Goal: Find specific page/section: Find specific page/section

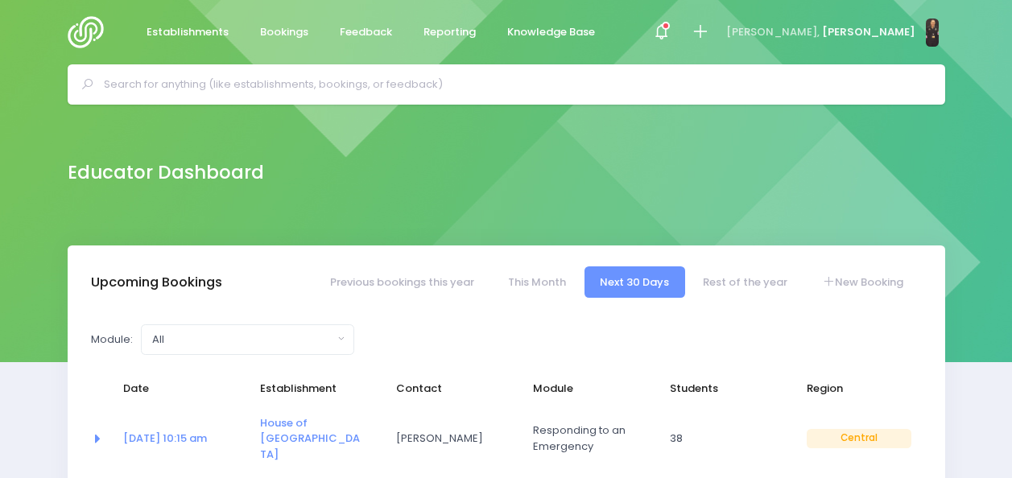
select select "5"
click at [662, 31] on span at bounding box center [660, 32] width 3 height 3
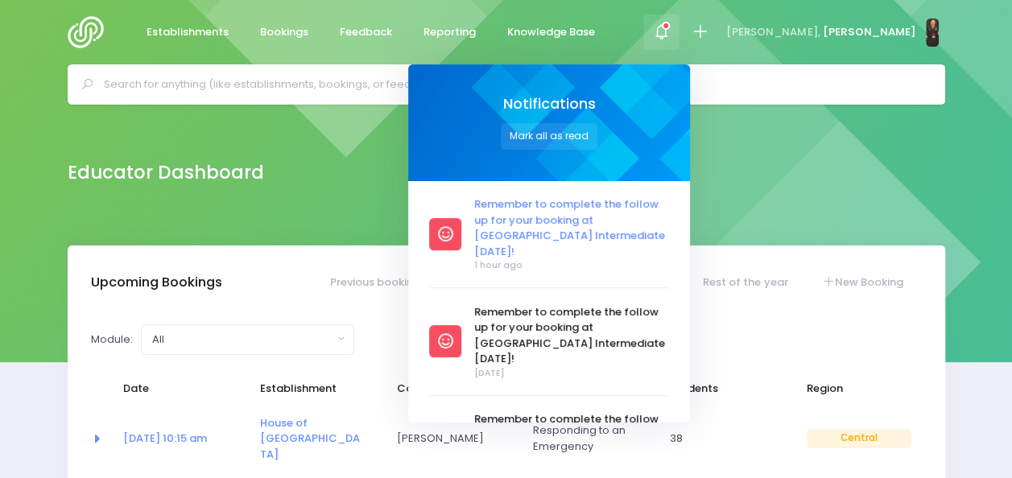
click at [581, 231] on span "Remember to complete the follow up for your booking at [GEOGRAPHIC_DATA] Interm…" at bounding box center [571, 227] width 195 height 63
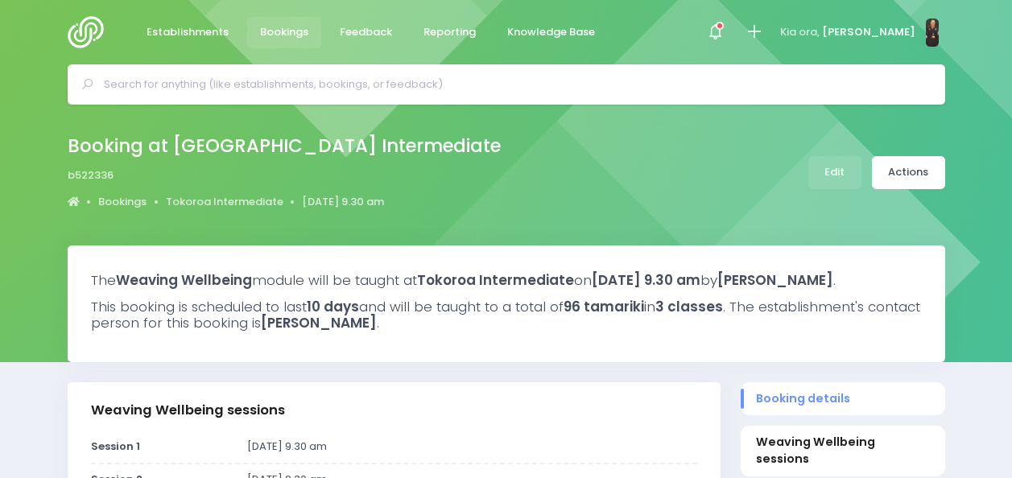
select select "5"
click at [724, 27] on icon at bounding box center [720, 26] width 8 height 8
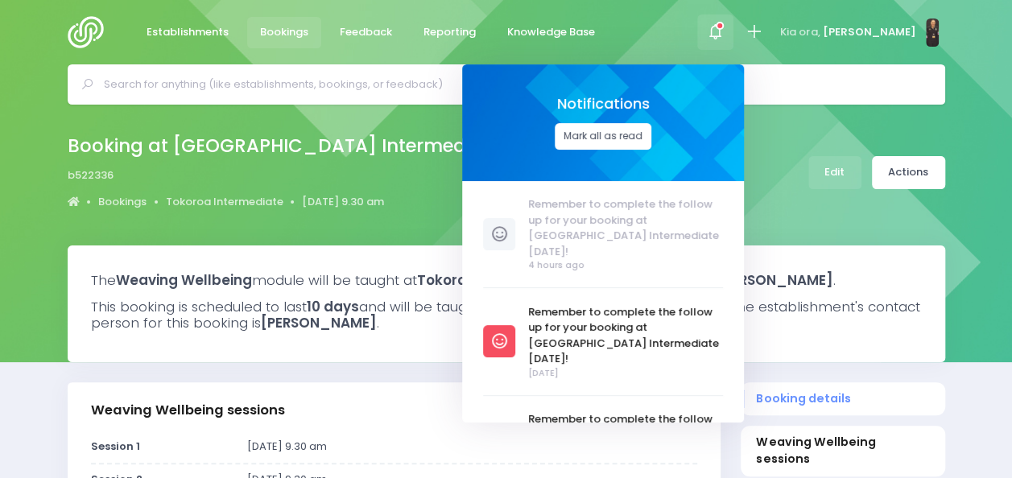
click at [620, 135] on button "Mark all as read" at bounding box center [603, 136] width 97 height 27
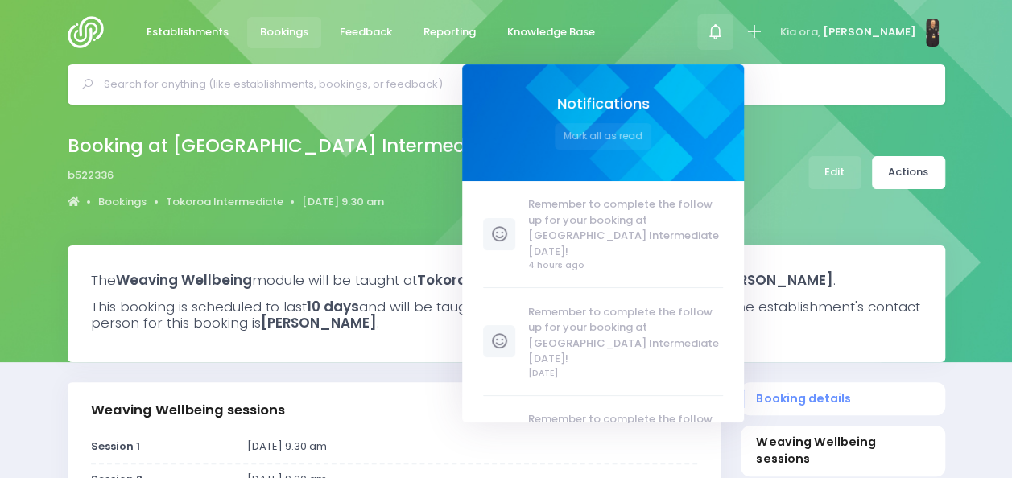
click at [385, 93] on input "text" at bounding box center [513, 84] width 819 height 24
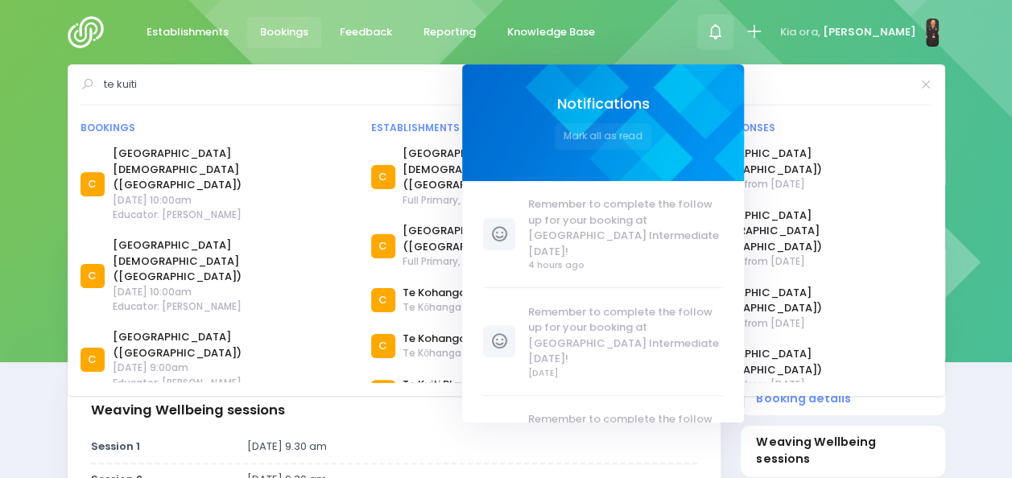
click at [259, 76] on input "te kuiti" at bounding box center [507, 84] width 806 height 24
type input "te kuiti"
click at [724, 31] on icon at bounding box center [715, 32] width 19 height 19
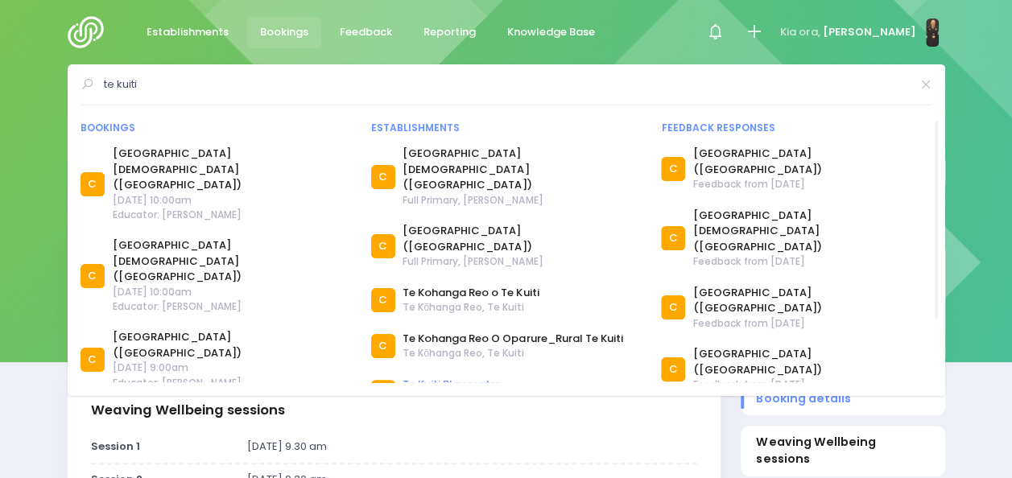
click at [420, 377] on link "Te Kuiti Playcentre" at bounding box center [485, 385] width 167 height 16
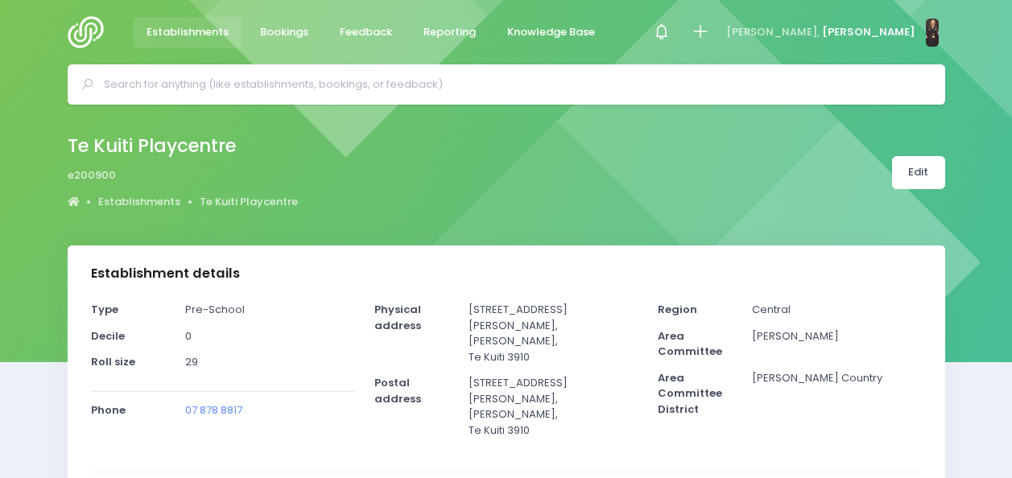
select select "5"
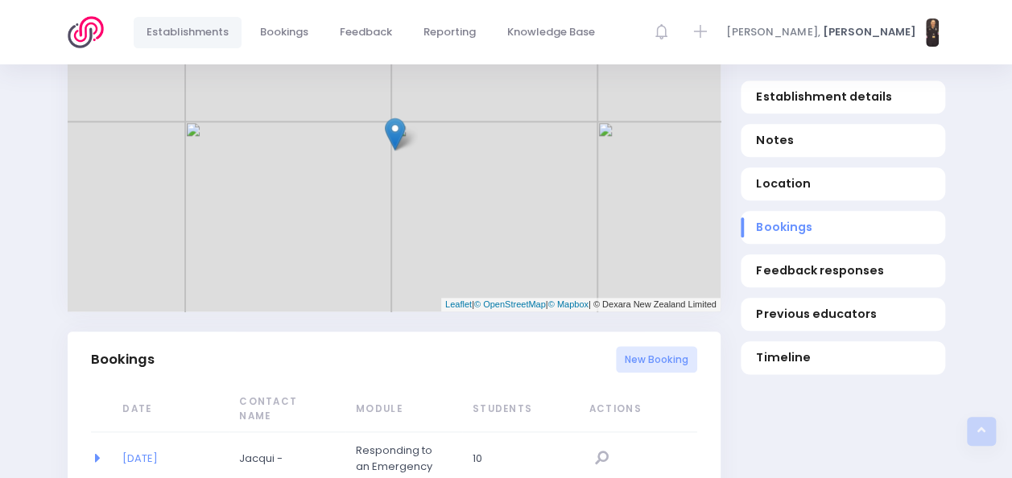
scroll to position [752, 0]
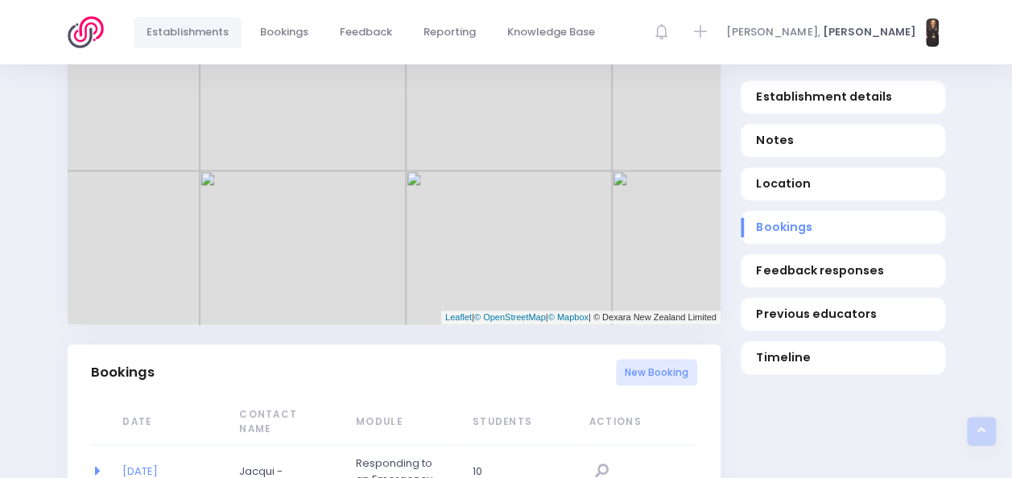
click at [90, 28] on img at bounding box center [91, 32] width 46 height 32
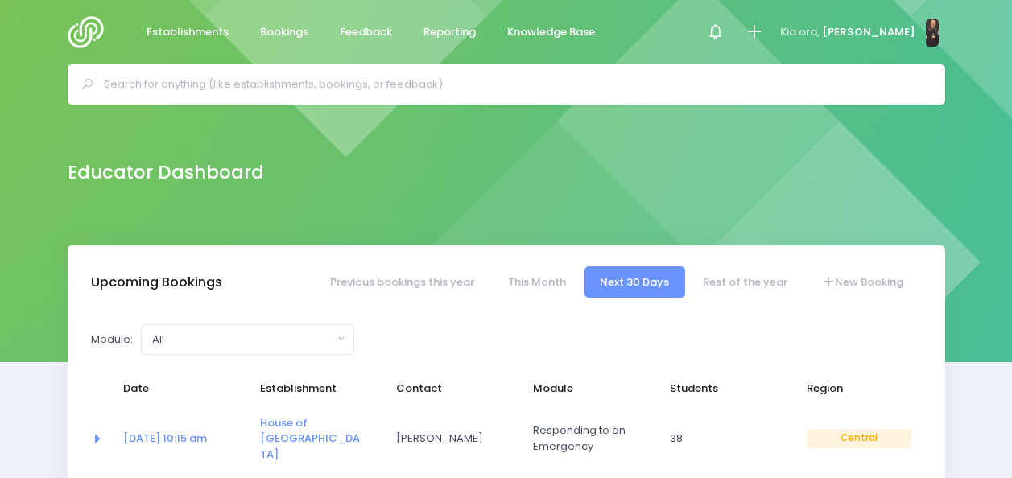
select select "5"
click at [245, 76] on input "text" at bounding box center [513, 84] width 819 height 24
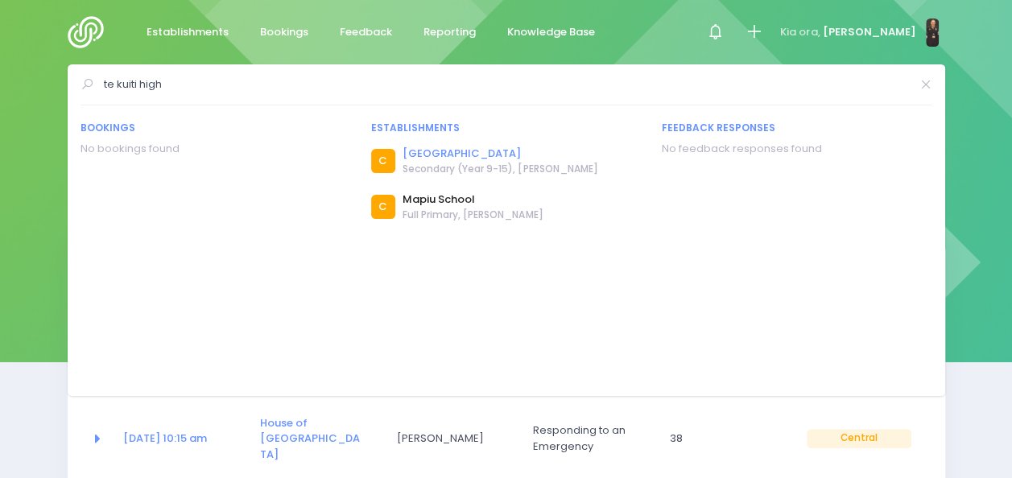
type input "te kuiti high"
click at [444, 155] on link "[GEOGRAPHIC_DATA]" at bounding box center [499, 154] width 195 height 16
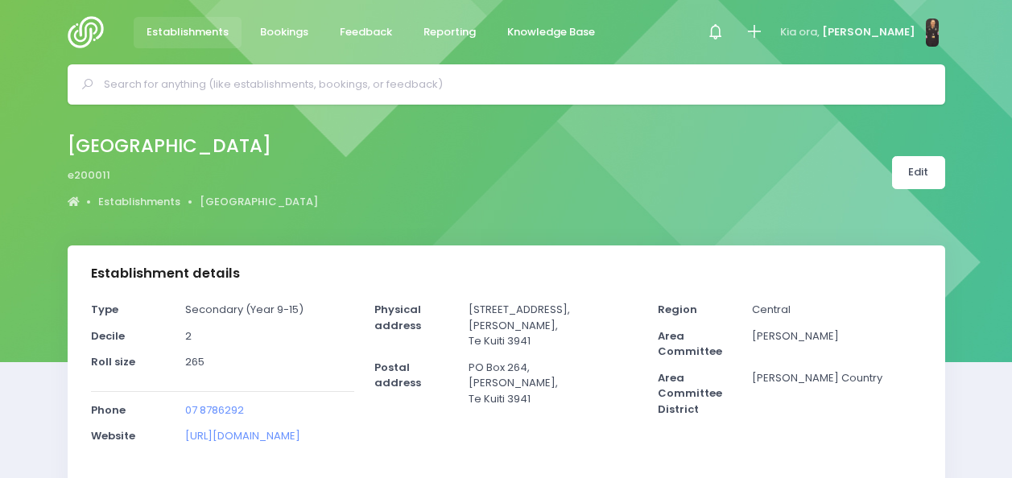
select select "5"
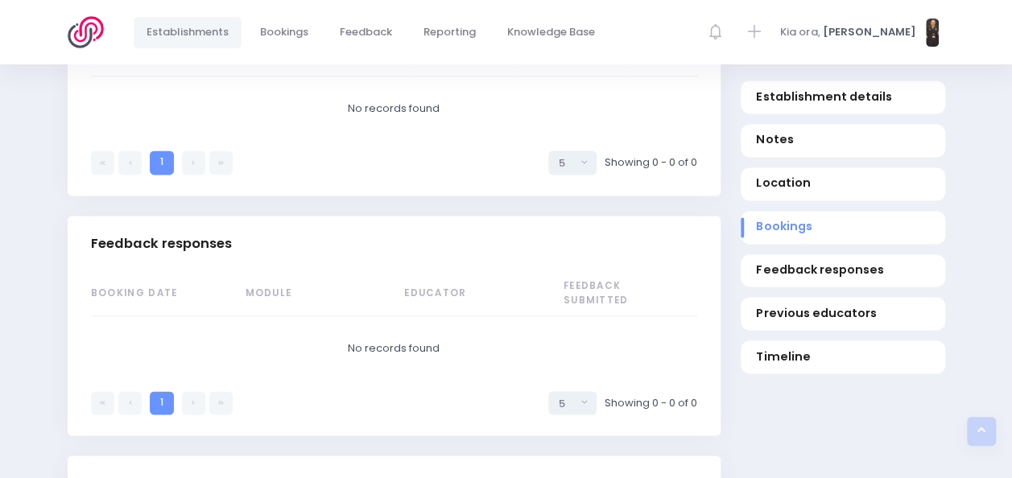
scroll to position [1066, 0]
click at [444, 380] on div "1 1 5 10 20 30 50 100 5 Showing 0 - 0 of 0" at bounding box center [394, 397] width 606 height 34
